Goal: Task Accomplishment & Management: Use online tool/utility

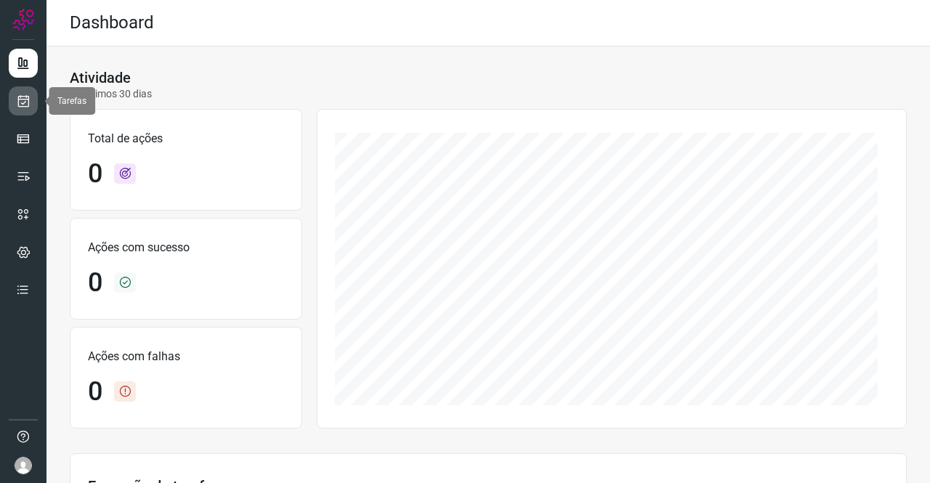
click at [17, 105] on icon at bounding box center [23, 101] width 15 height 15
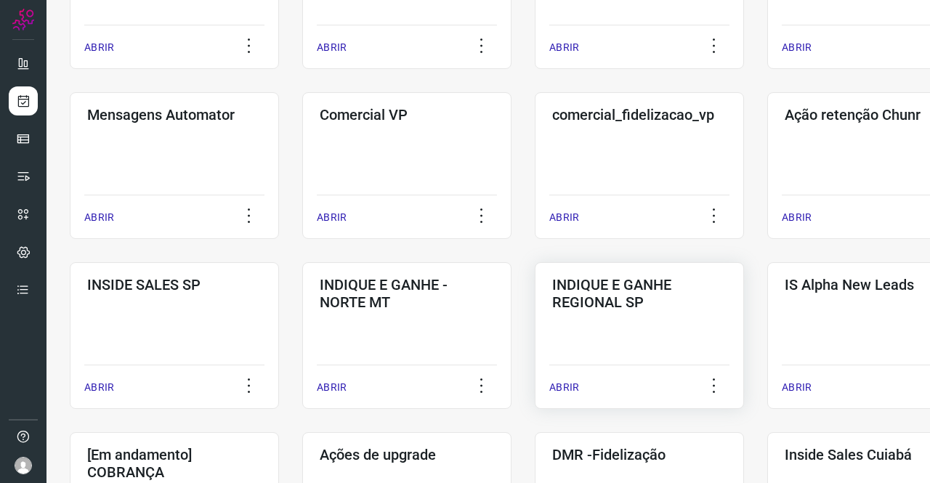
scroll to position [581, 0]
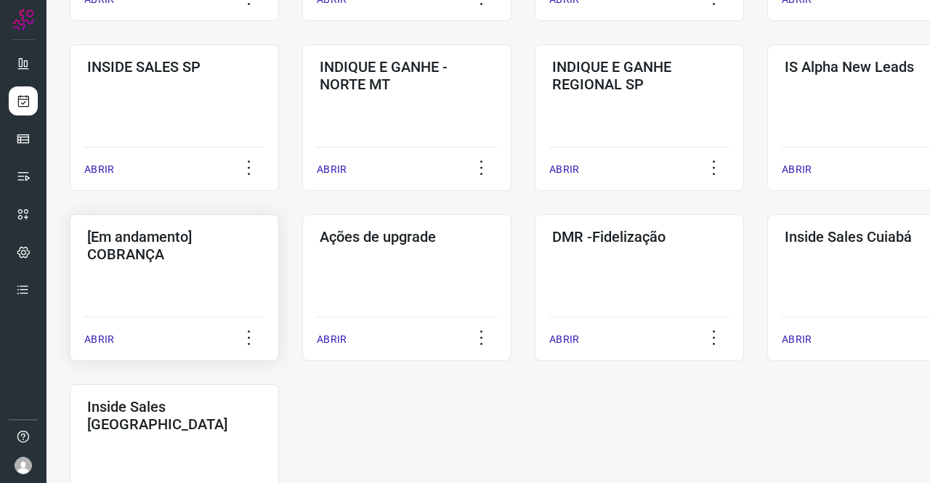
click at [228, 252] on h3 "[Em andamento] COBRANÇA" at bounding box center [174, 245] width 174 height 35
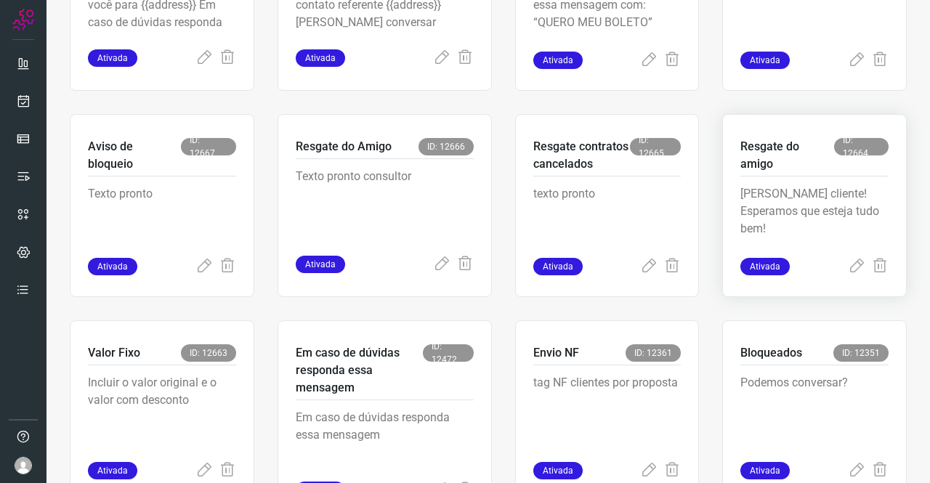
scroll to position [566, 0]
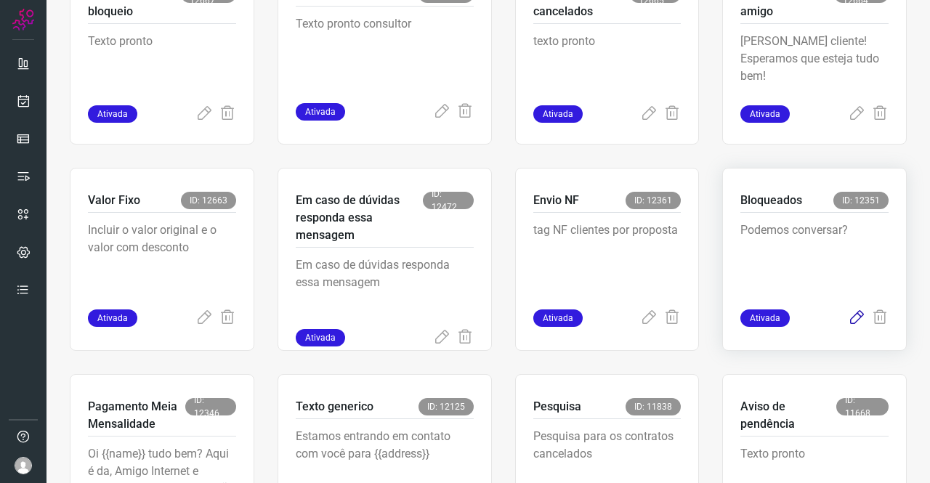
click at [847, 316] on icon at bounding box center [855, 317] width 17 height 17
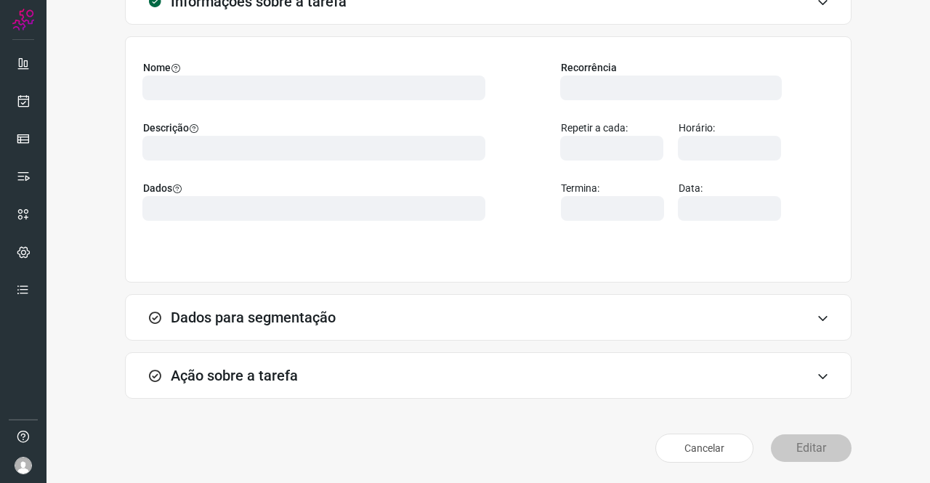
scroll to position [84, 0]
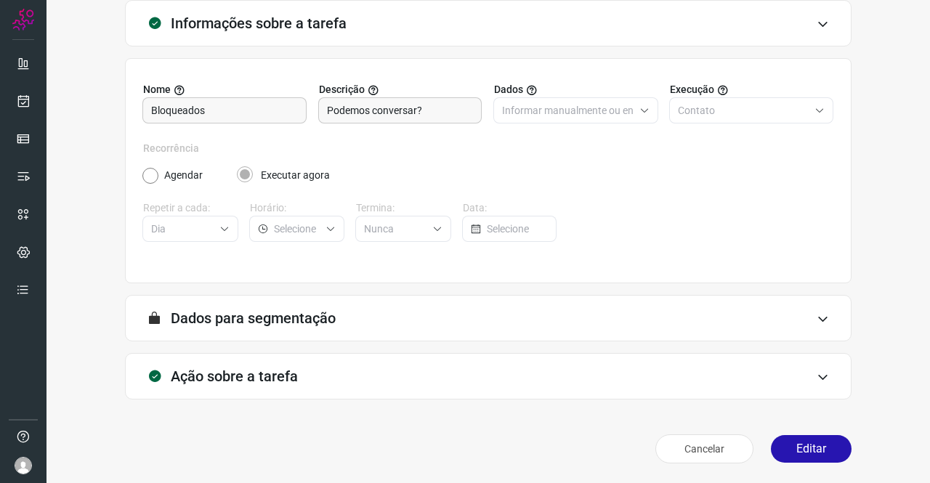
click at [230, 367] on h3 "Ação sobre a tarefa" at bounding box center [234, 375] width 127 height 17
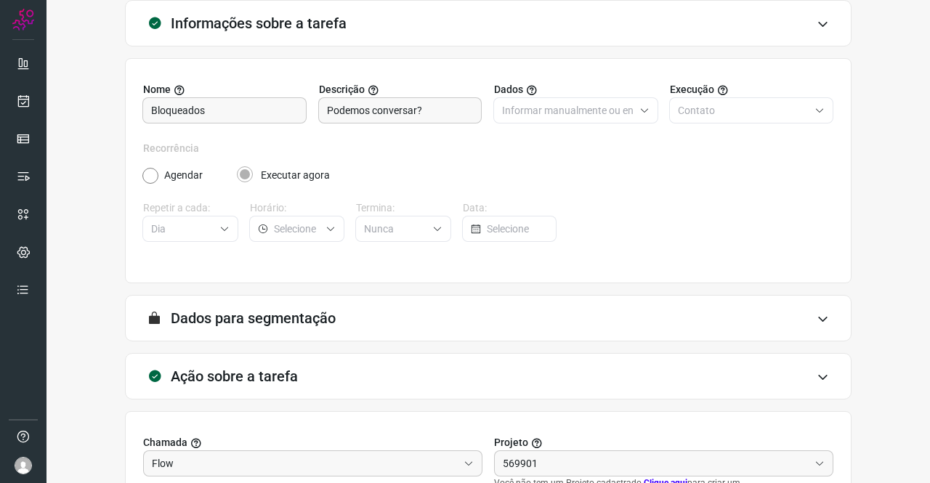
type input "Amigo 0800"
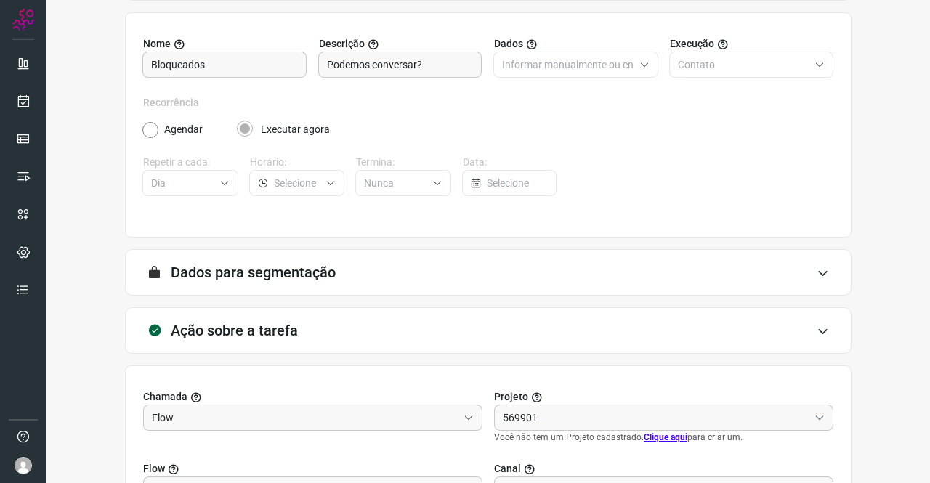
scroll to position [301, 0]
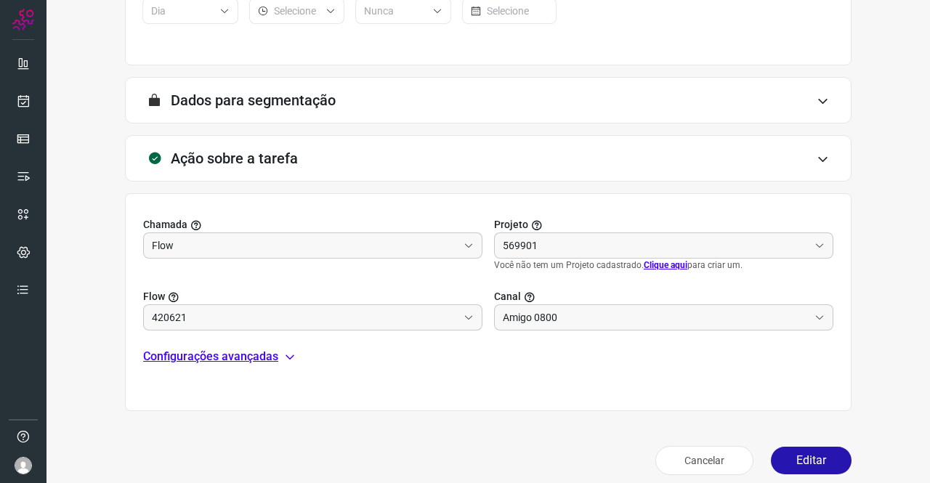
type input "Clientes Bloqueados - Texto generico"
click at [781, 463] on button "Editar" at bounding box center [810, 461] width 81 height 28
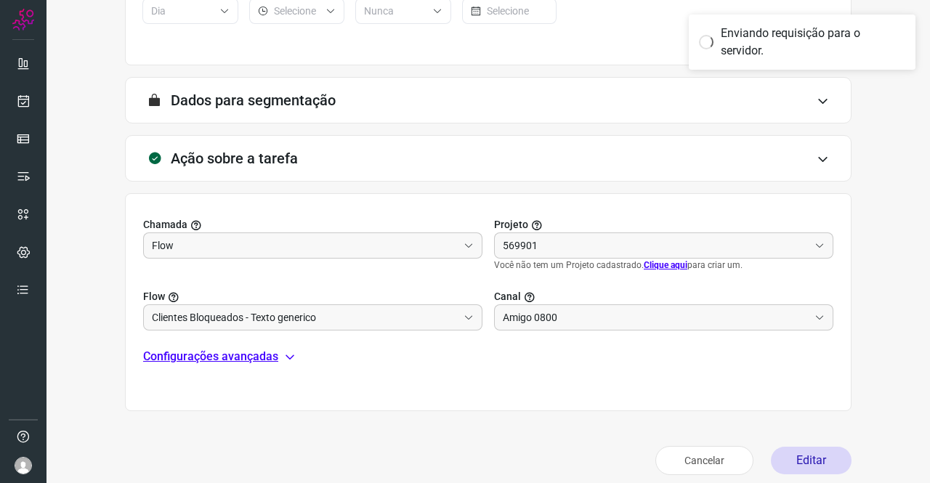
type input "Cobrança"
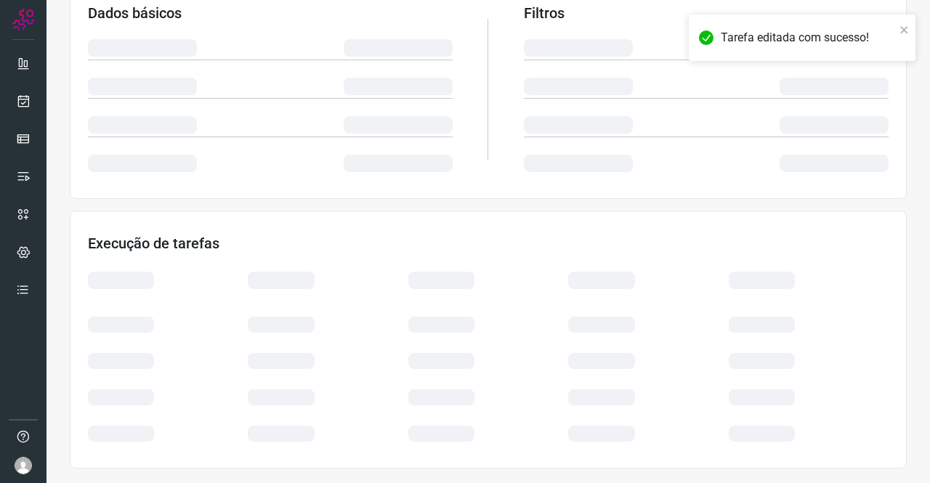
scroll to position [264, 0]
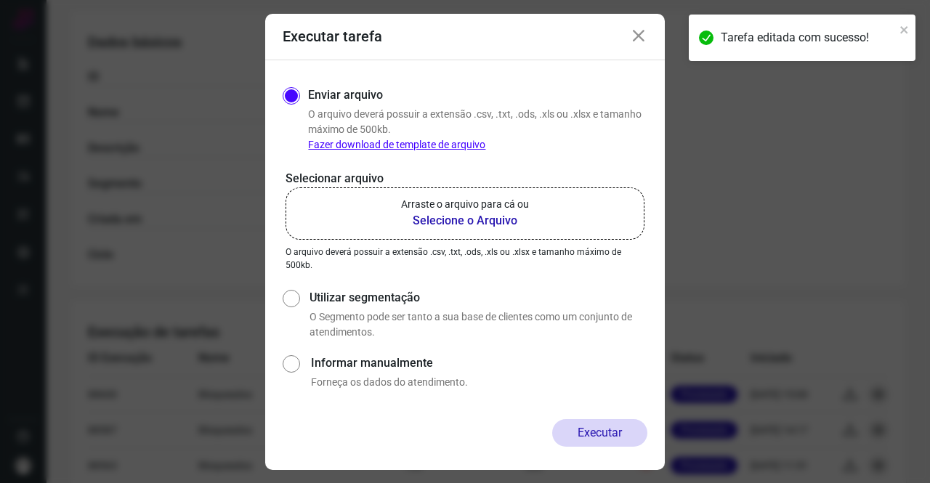
click at [517, 212] on b "Selecione o Arquivo" at bounding box center [465, 220] width 128 height 17
click at [0, 0] on input "Arraste o arquivo para cá ou Selecione o Arquivo" at bounding box center [0, 0] width 0 height 0
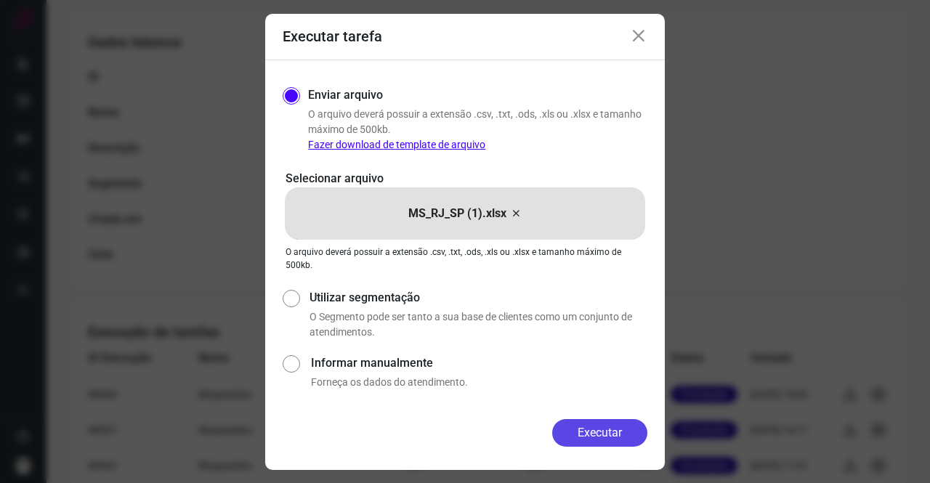
click at [606, 442] on button "Executar" at bounding box center [599, 433] width 95 height 28
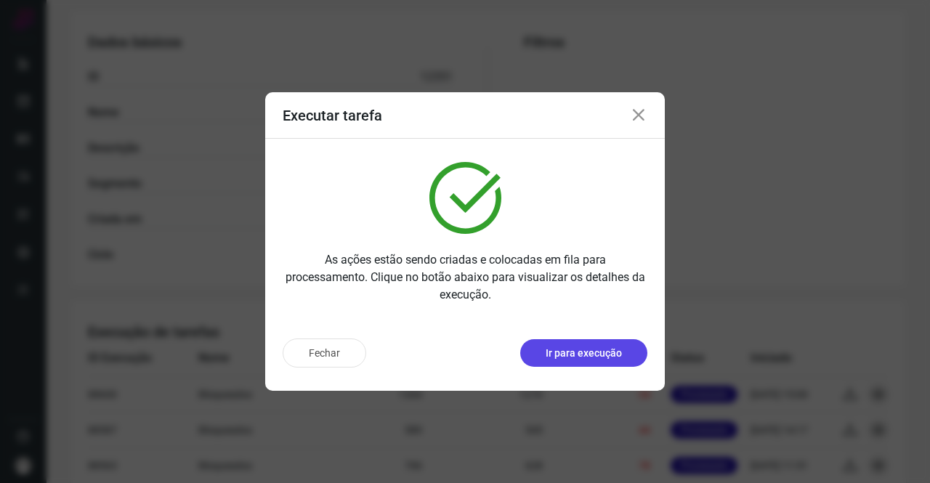
click at [550, 353] on p "Ir para execução" at bounding box center [583, 353] width 76 height 15
